Goal: Task Accomplishment & Management: Manage account settings

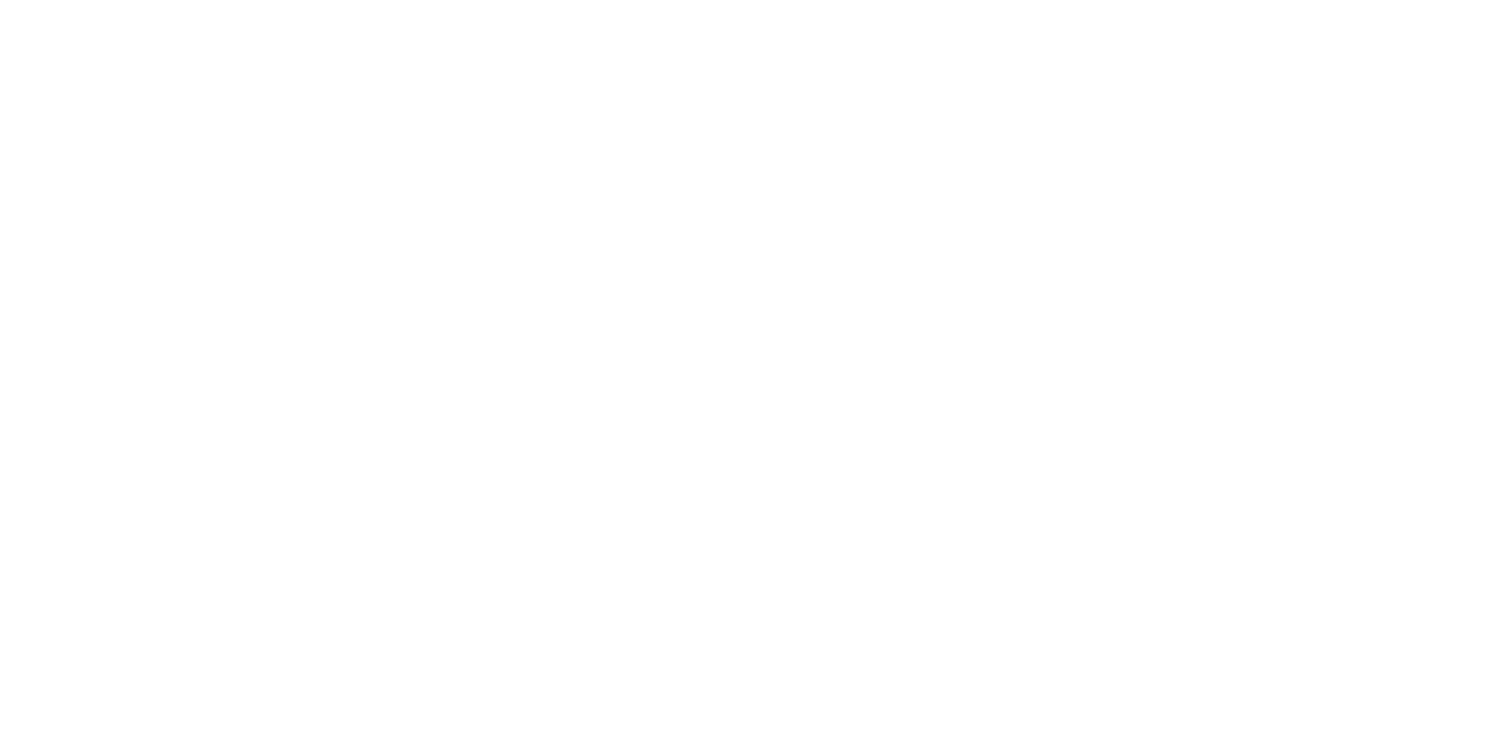
select select
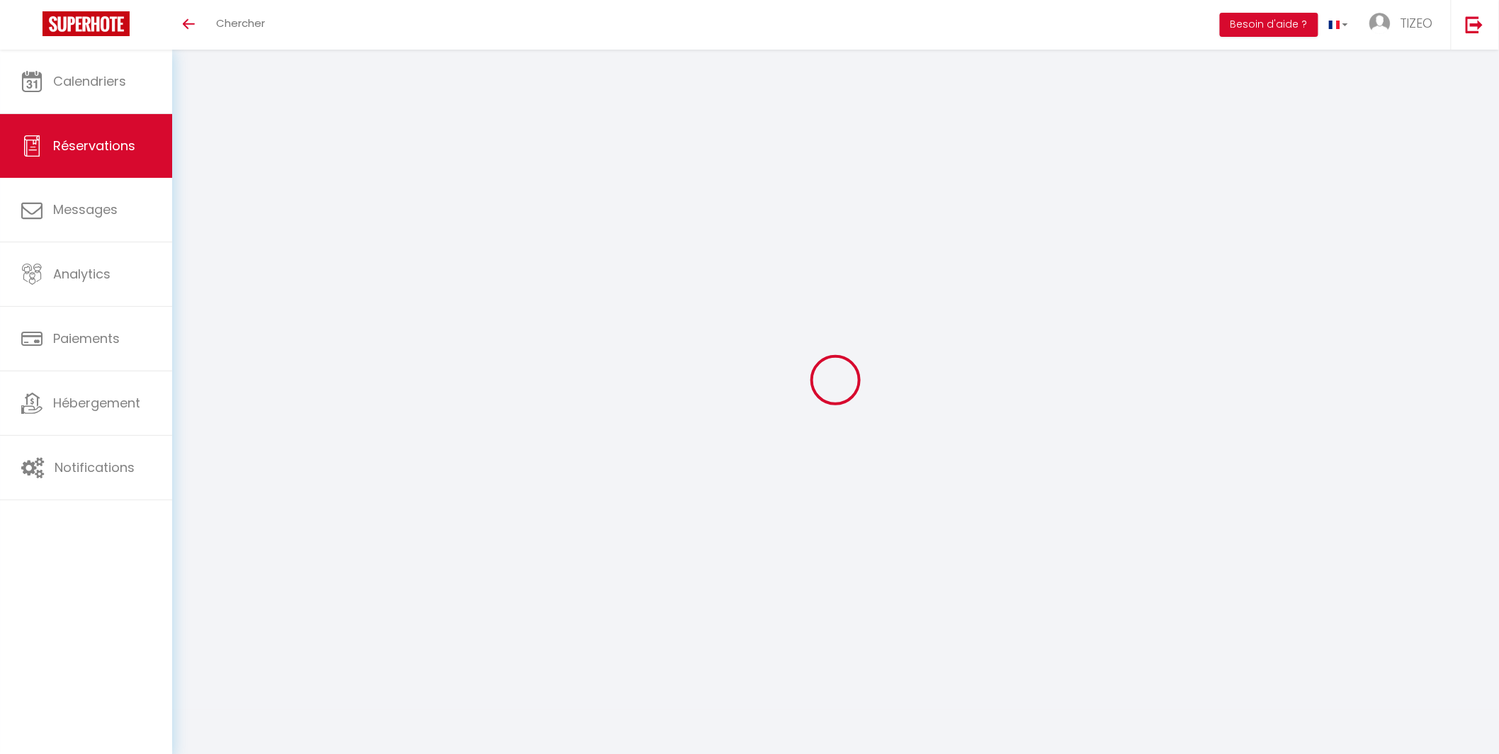
select select
checkbox input "false"
type textarea "** THIS RESERVATION HAS BEEN PRE-PAID ** Reservation has a cancellation grace p…"
type input "30"
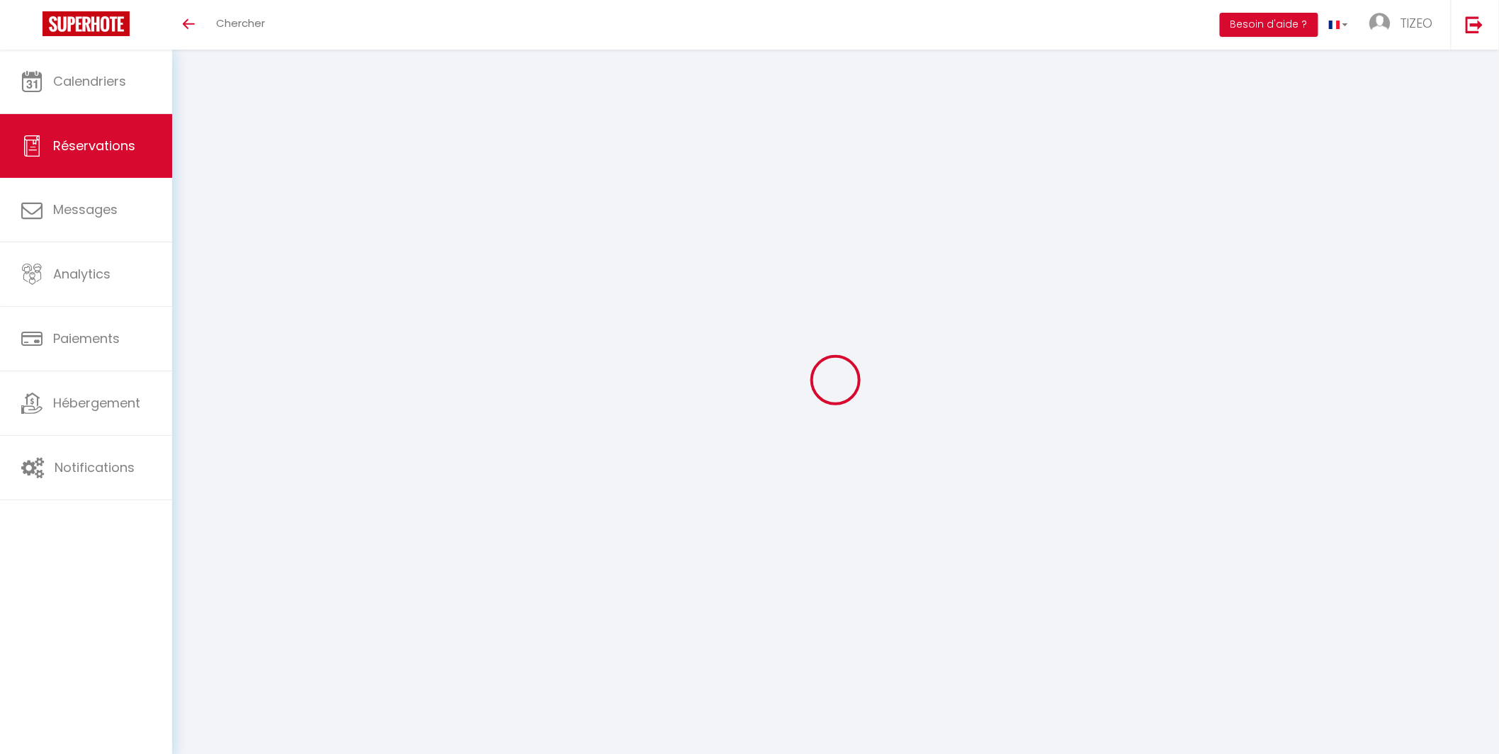
type input "4.35"
select select
checkbox input "false"
select select
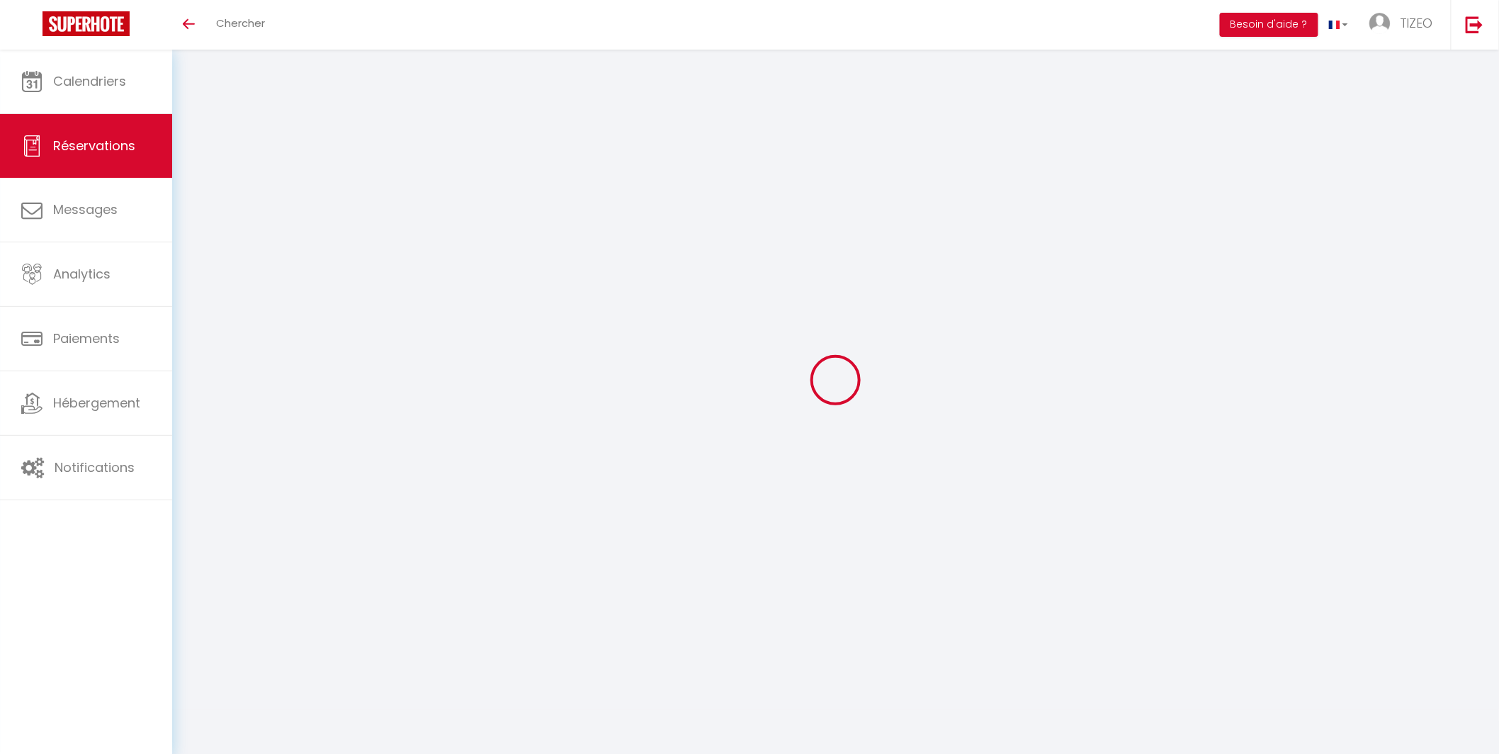
select select
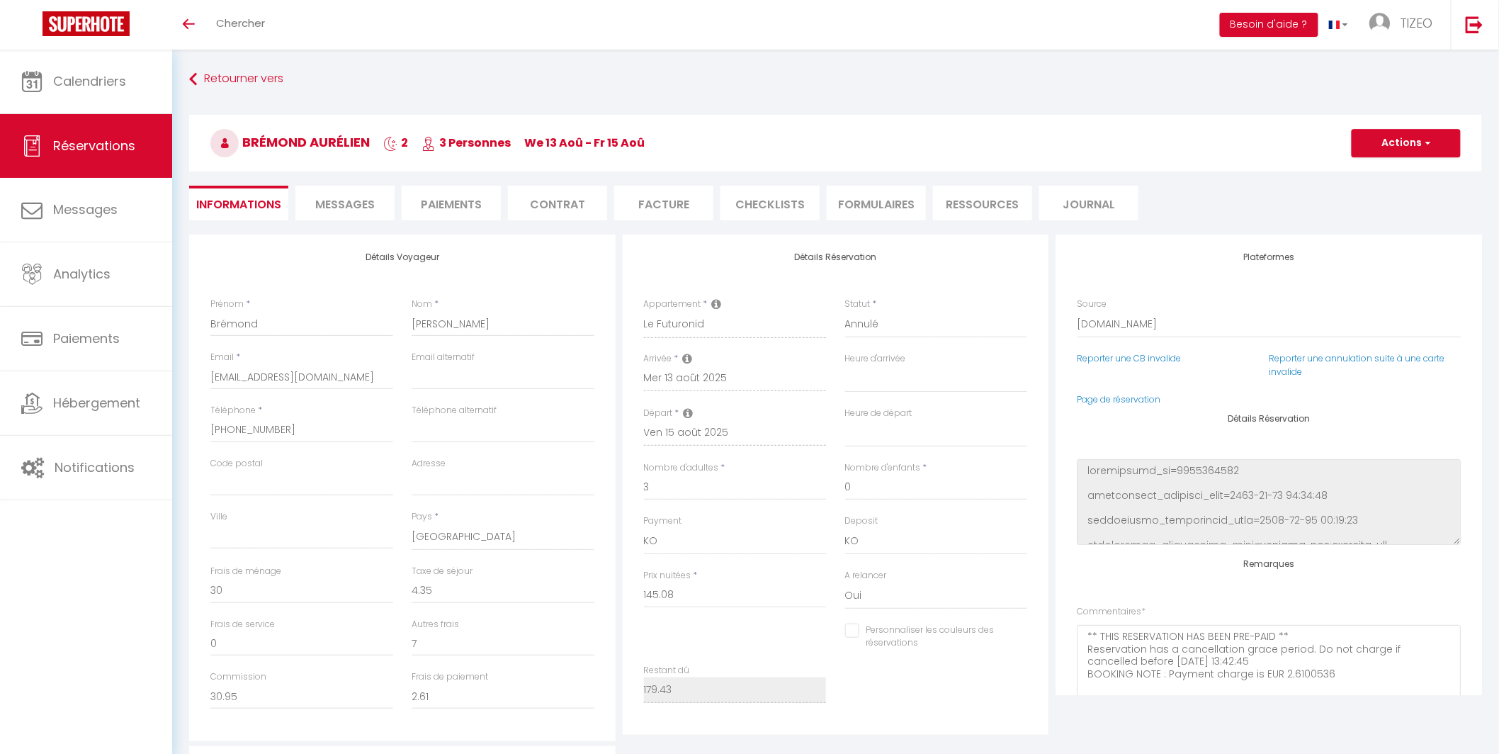
click at [353, 203] on span "Messages" at bounding box center [345, 204] width 60 height 16
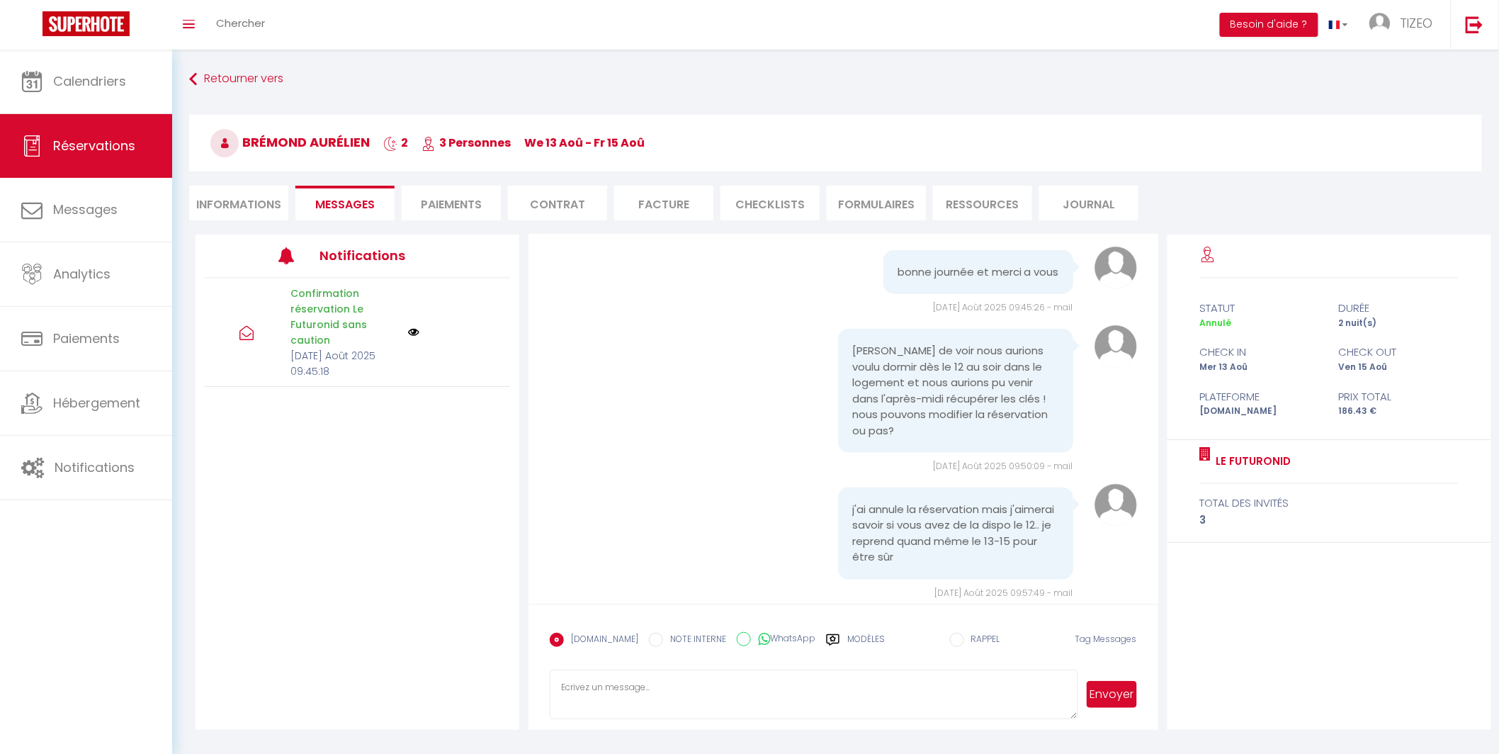
scroll to position [784, 0]
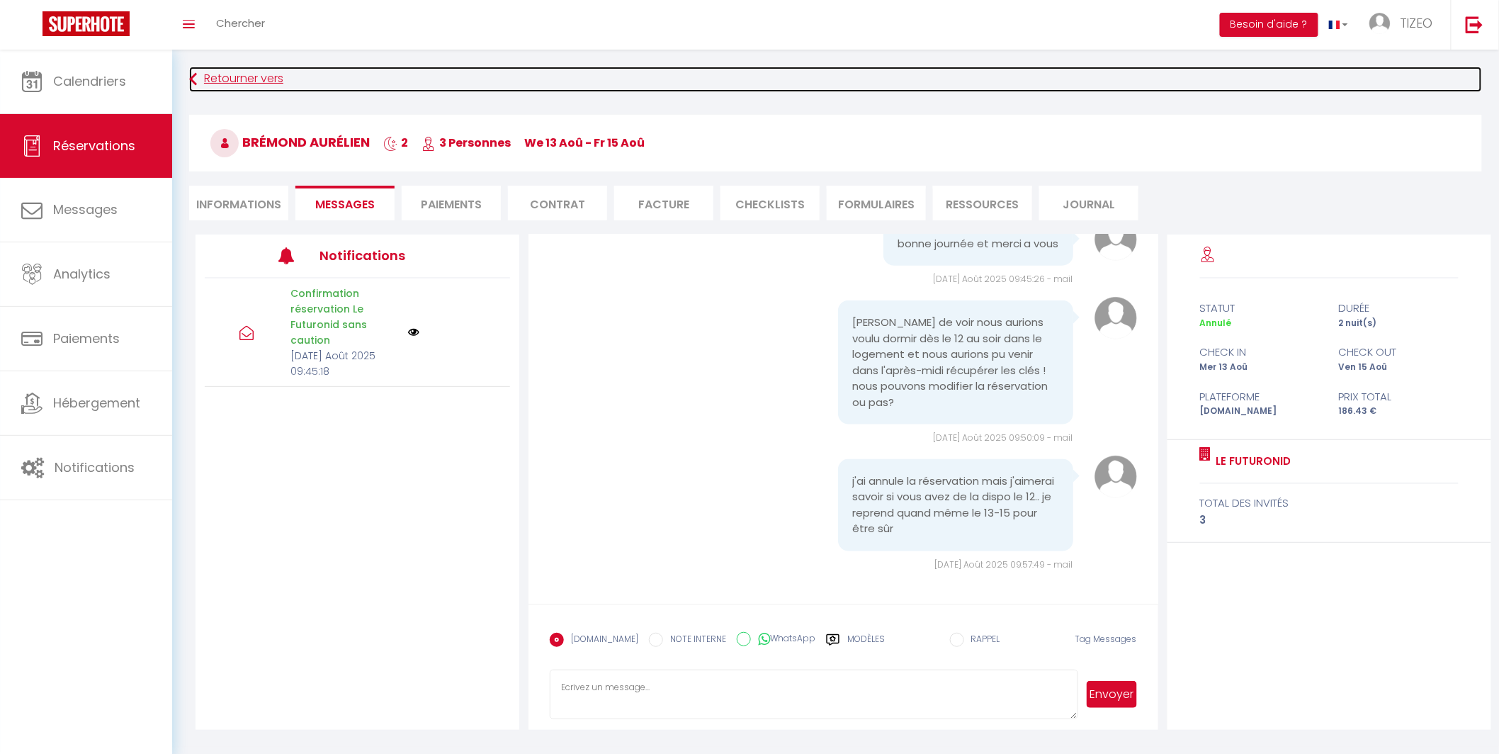
click at [214, 79] on link "Retourner vers" at bounding box center [835, 80] width 1293 height 26
select select
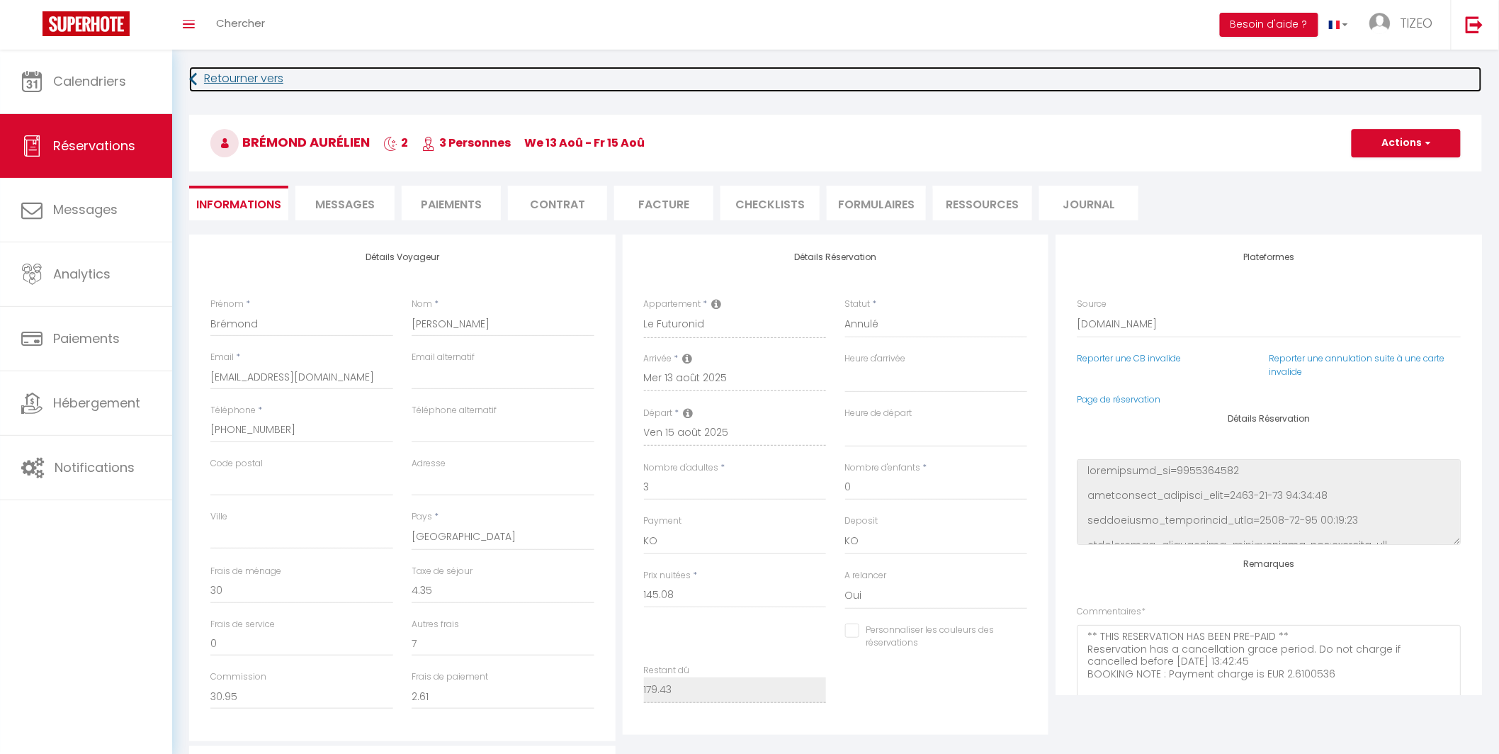
select select
checkbox input "false"
select select
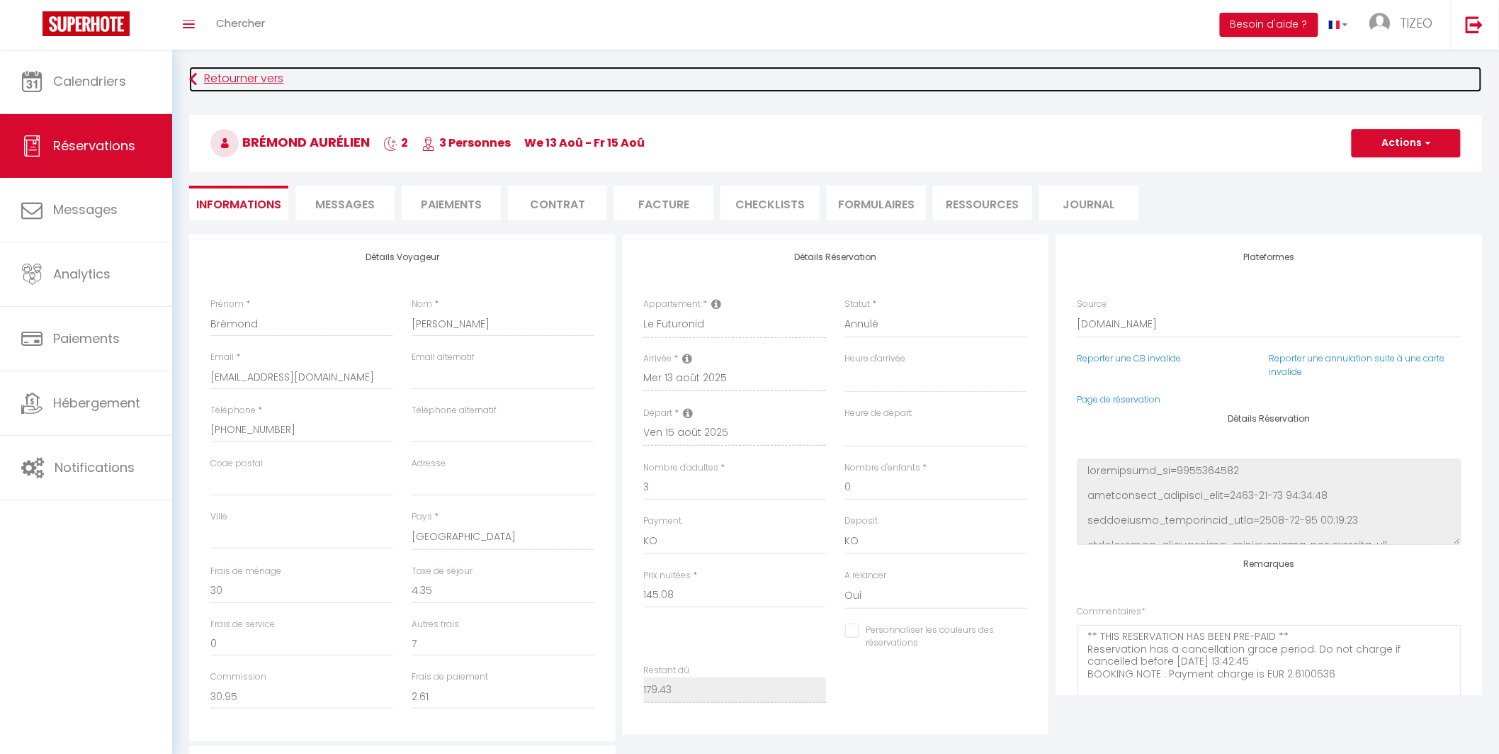
checkbox input "false"
click at [237, 78] on link "Retourner vers" at bounding box center [835, 80] width 1293 height 26
select select
checkbox input "false"
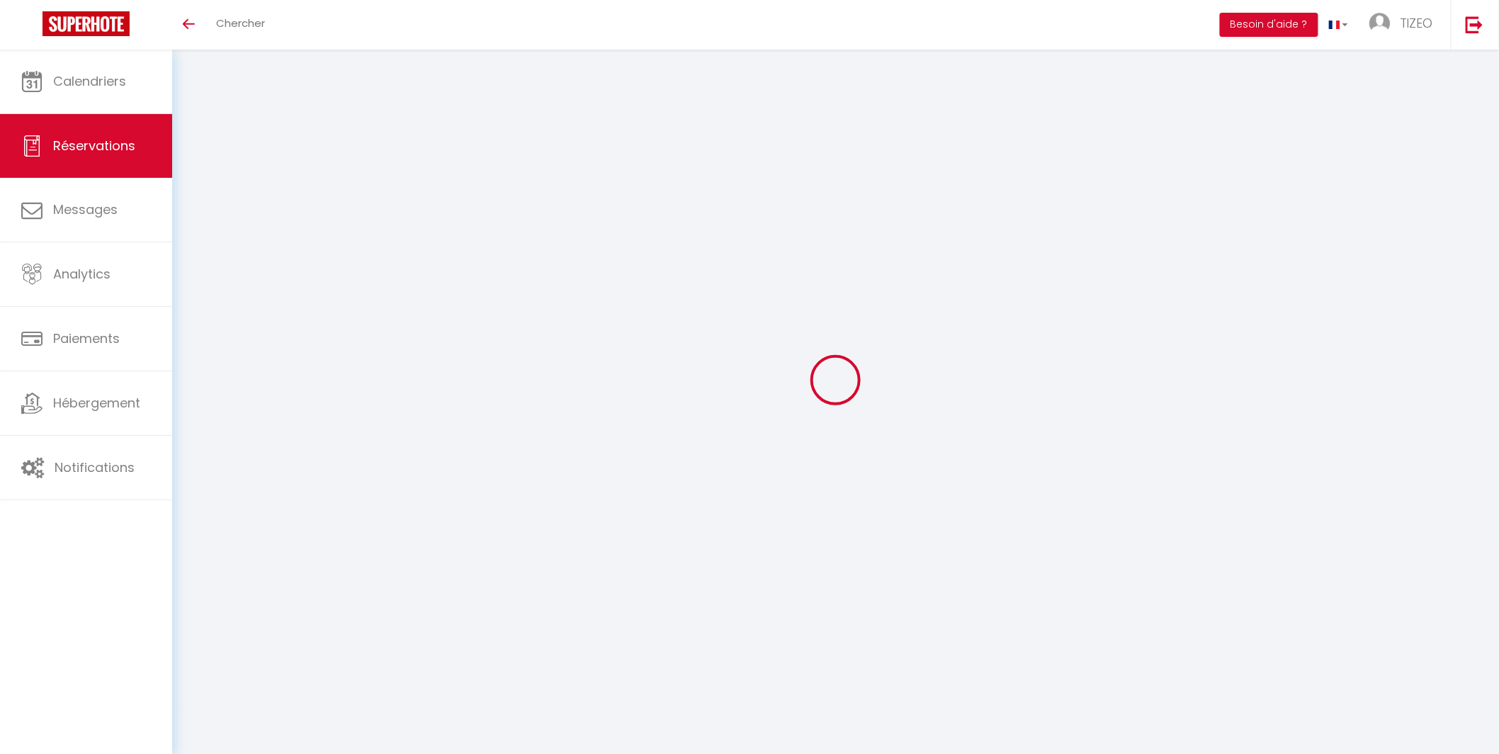
select select
checkbox input "false"
select select
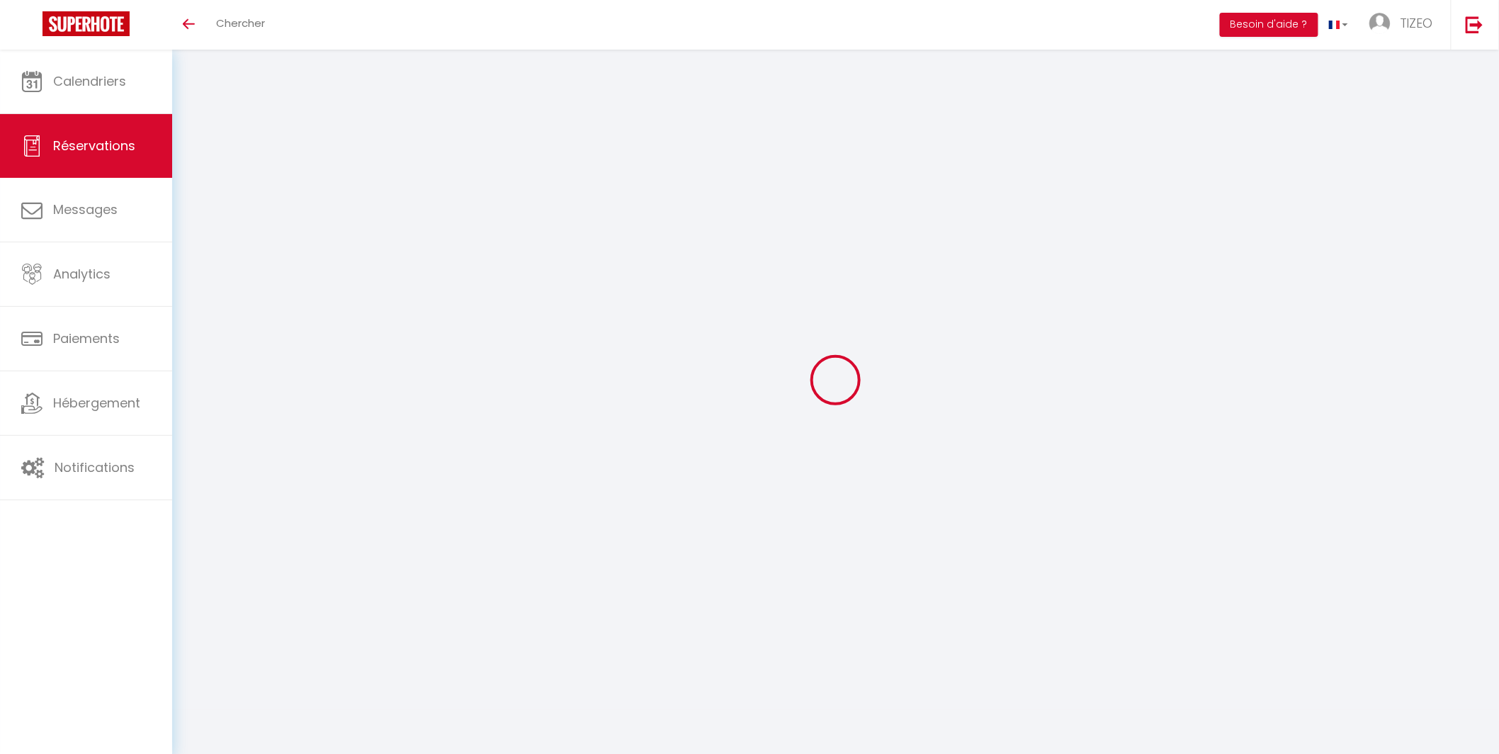
checkbox input "false"
type textarea "** THIS RESERVATION HAS BEEN PRE-PAID ** BOOKING NOTE : Payment charge is EUR 4…"
type textarea "Envoyer facture séjour !"
type input "37"
select select
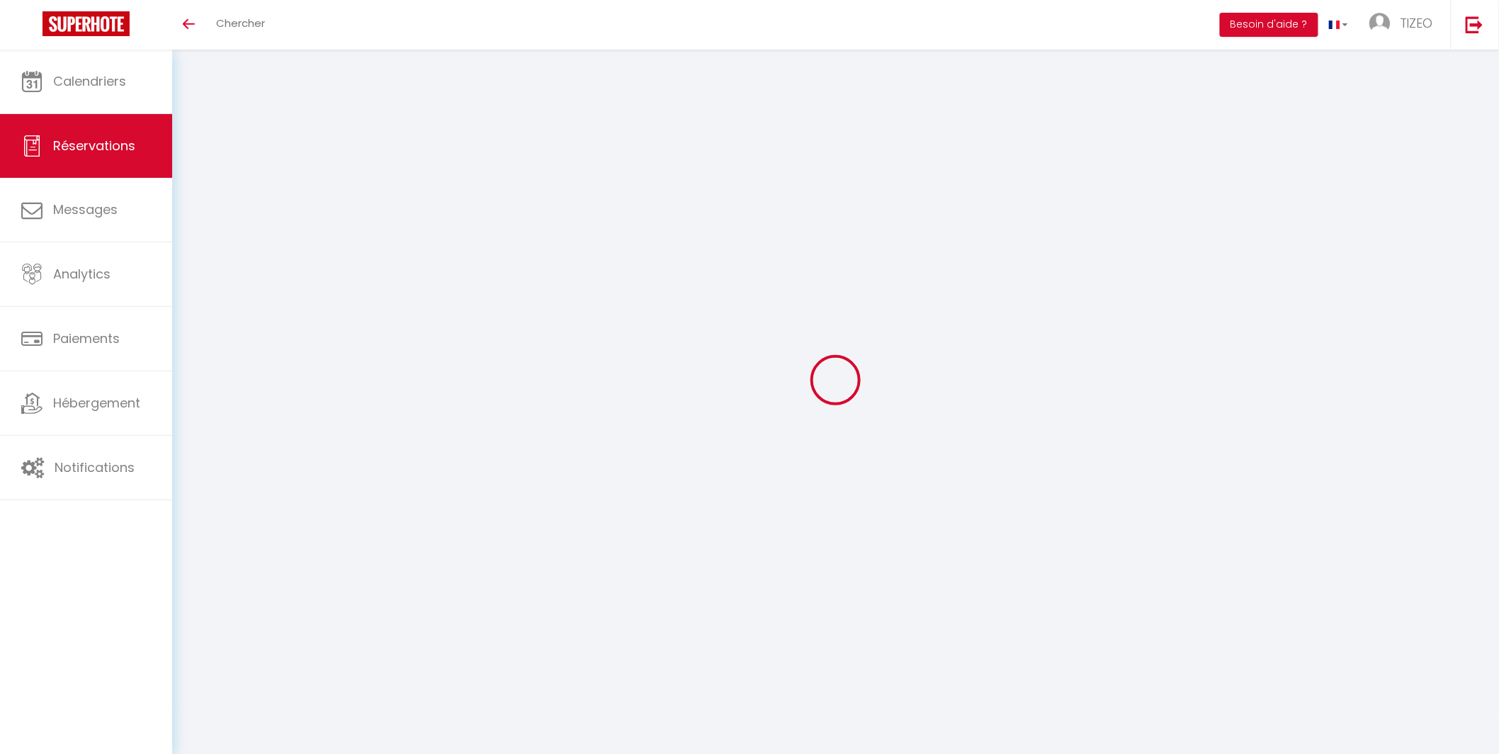
select select
checkbox input "false"
select select "18:00"
select select
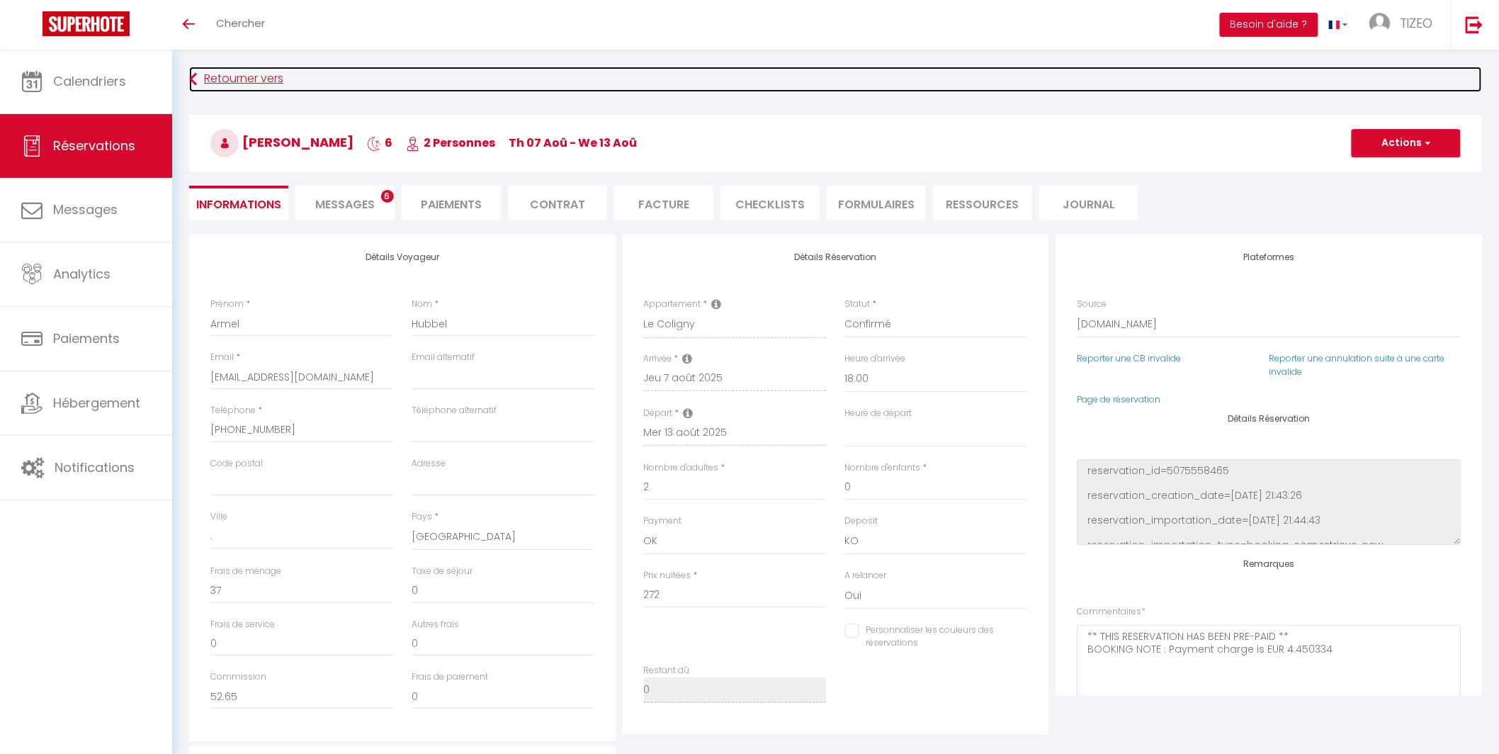
click at [241, 84] on link "Retourner vers" at bounding box center [835, 80] width 1293 height 26
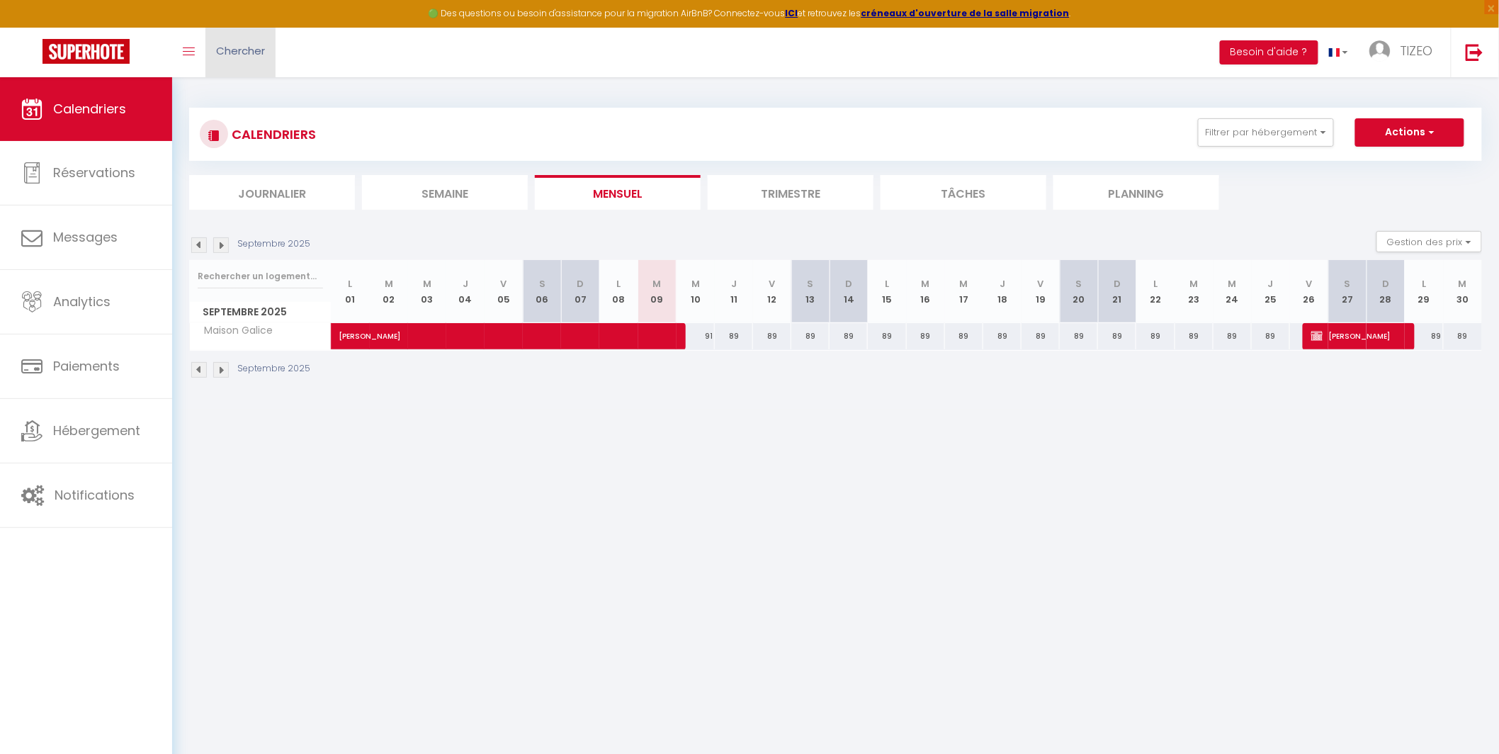
click at [241, 59] on link "Chercher" at bounding box center [241, 53] width 70 height 50
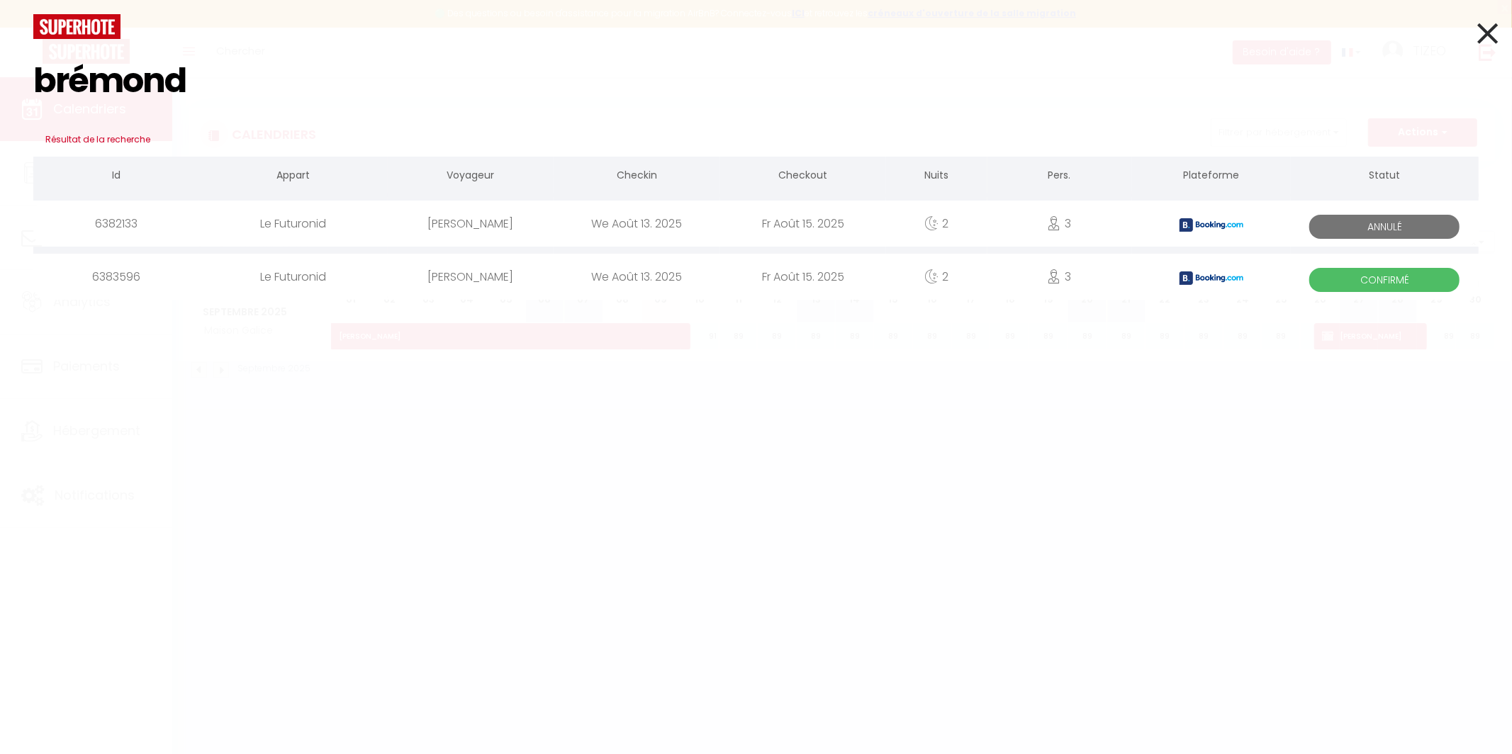
type input "brémond"
click at [457, 277] on div "[PERSON_NAME]" at bounding box center [471, 277] width 166 height 46
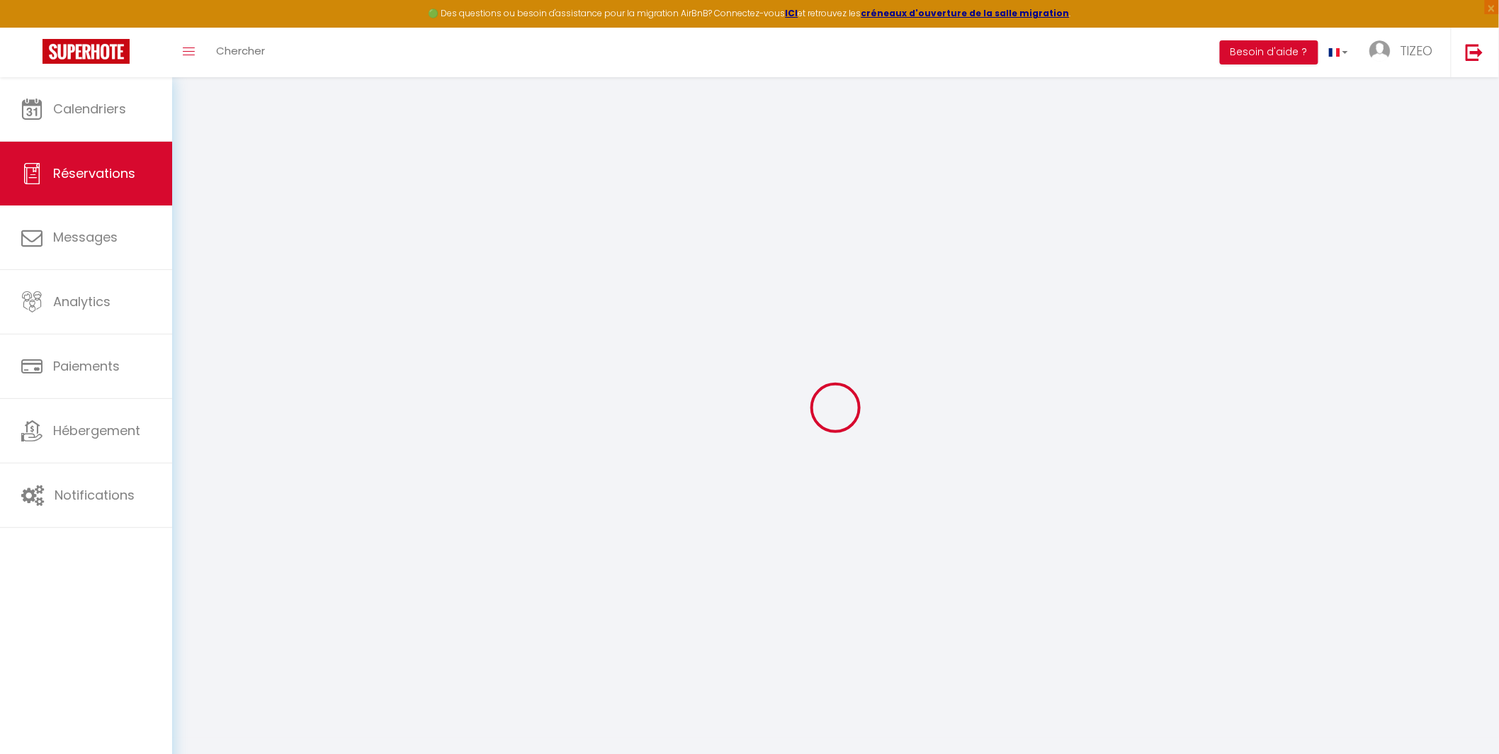
select select
checkbox input "false"
select select
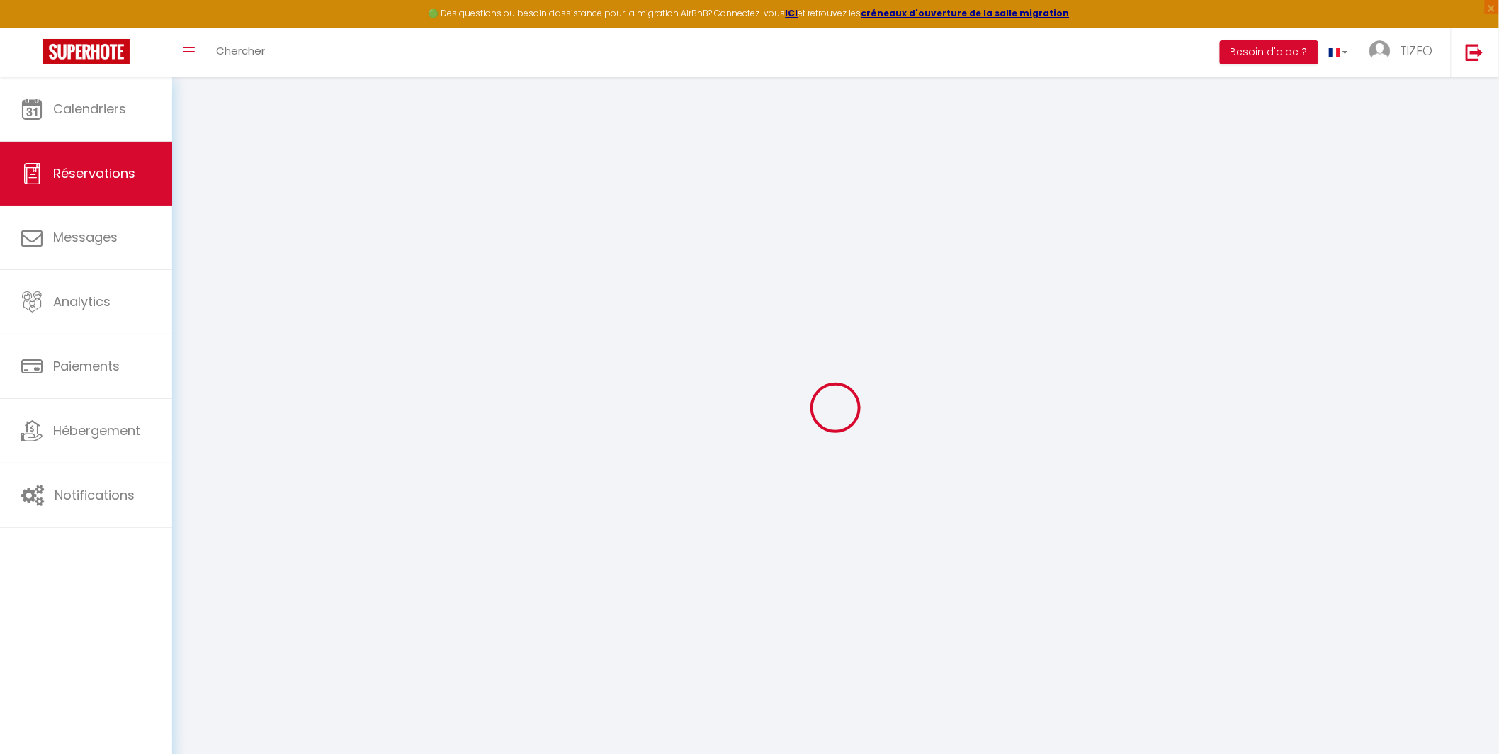
checkbox input "false"
type textarea "Facture à envoyer !"
type input "30"
type input "4.35"
select select
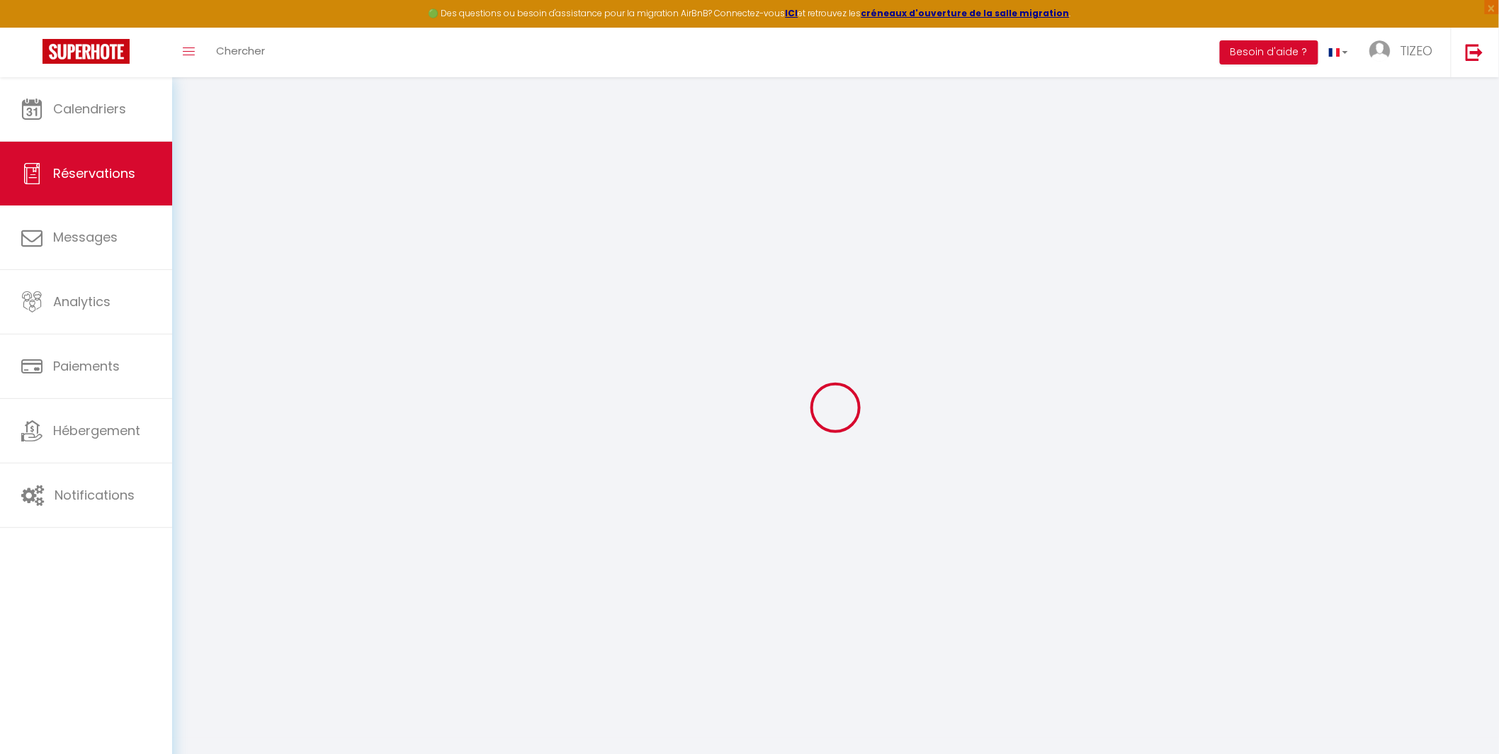
select select
checkbox input "false"
select select
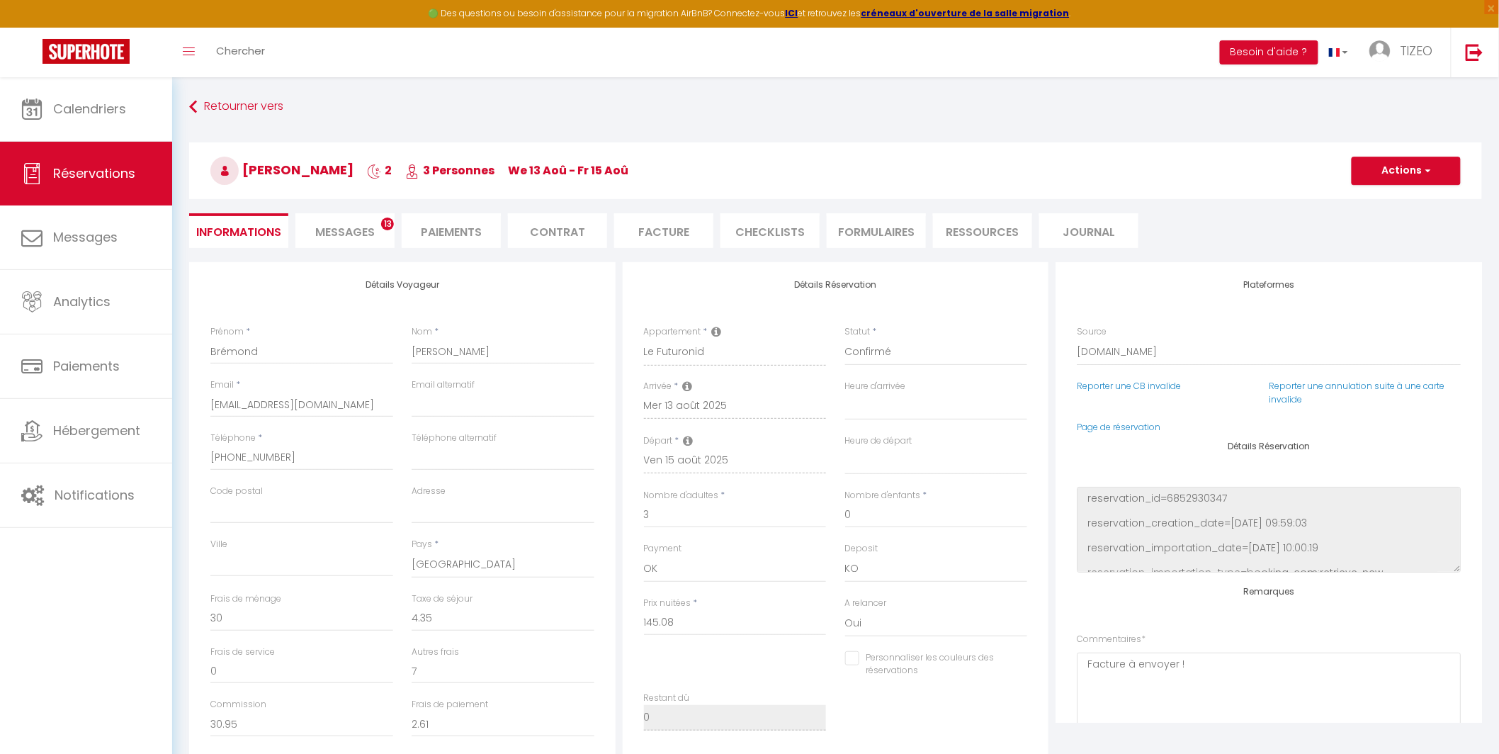
click at [363, 237] on span "Messages" at bounding box center [345, 232] width 60 height 16
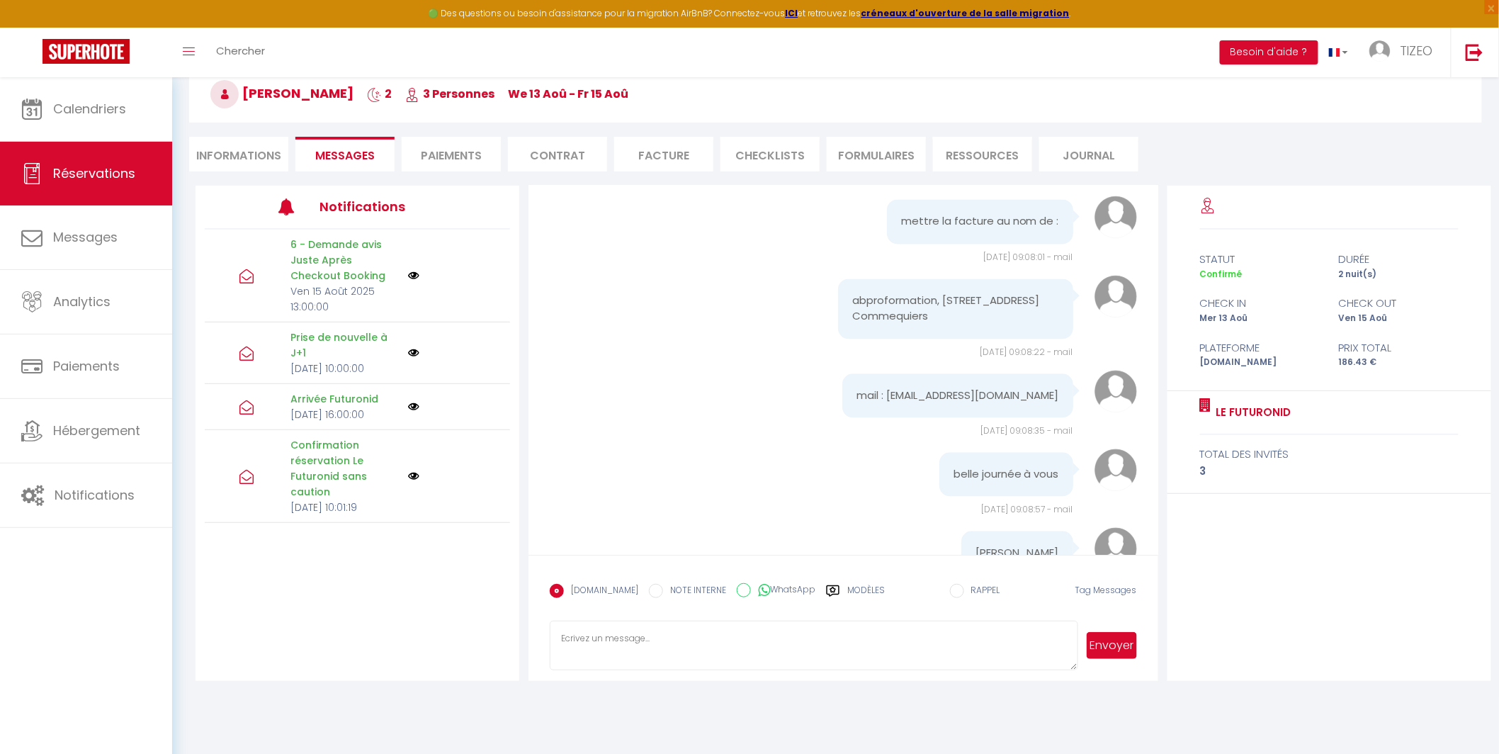
scroll to position [3547, 0]
click at [676, 156] on li "Facture" at bounding box center [663, 154] width 99 height 35
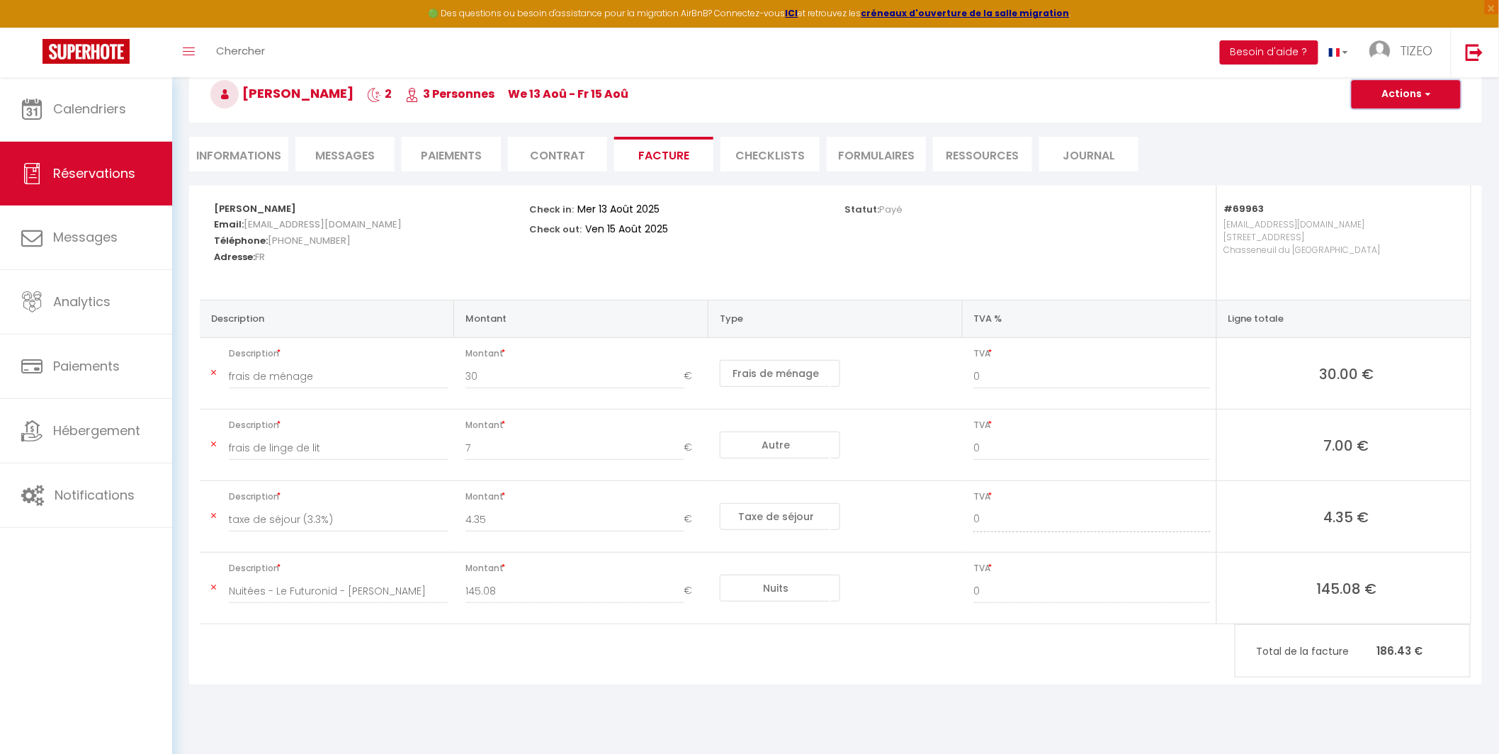
click at [1392, 93] on button "Actions" at bounding box center [1406, 94] width 109 height 28
click at [1389, 142] on link "Aperçu et éditer" at bounding box center [1395, 144] width 119 height 18
click at [347, 159] on span "Messages" at bounding box center [345, 155] width 60 height 16
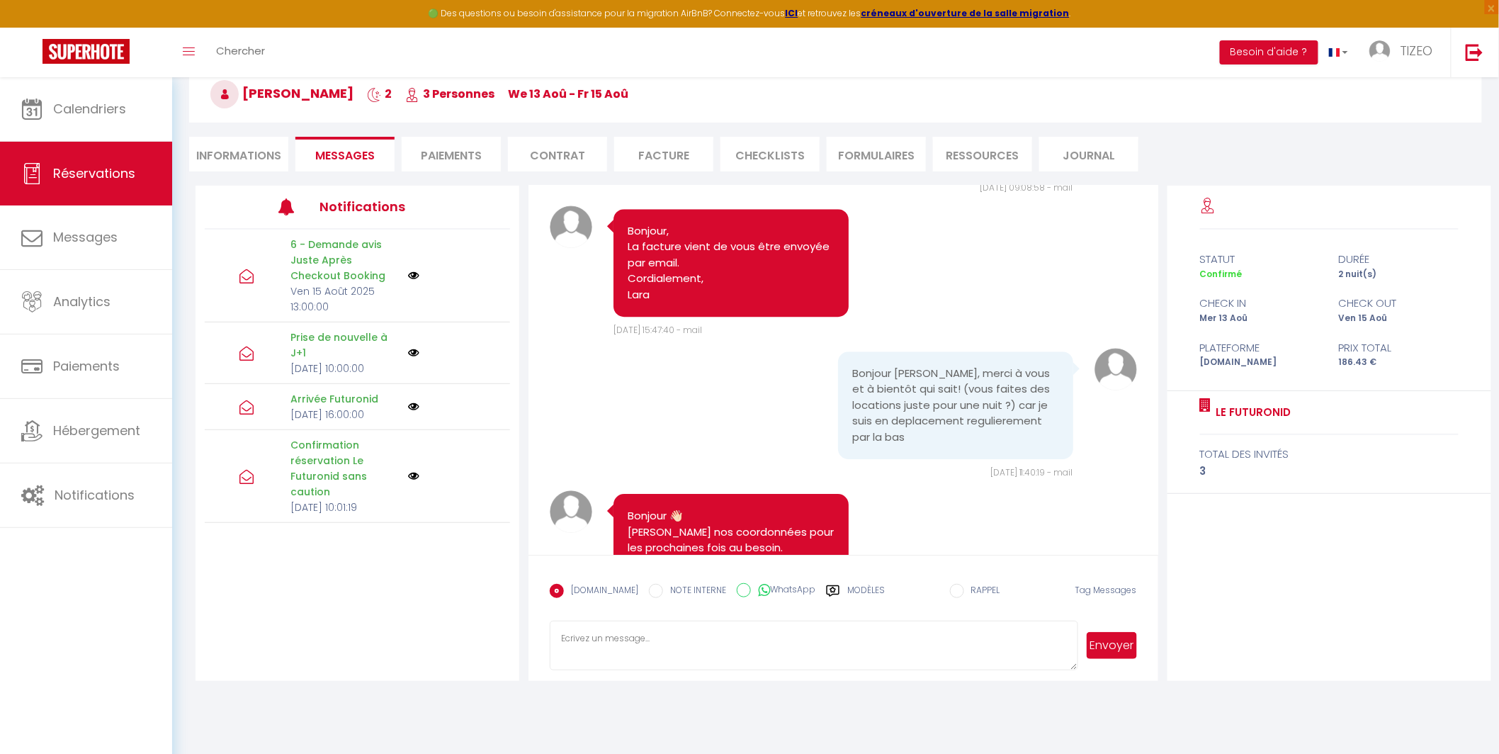
scroll to position [3930, 0]
